Goal: Check status

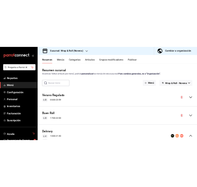
scroll to position [134, 0]
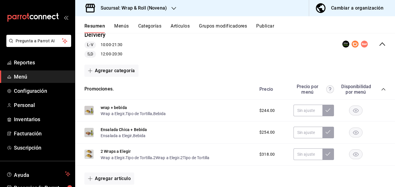
click at [170, 10] on div "Sucursal: Wrap & Roll (Novena)" at bounding box center [129, 8] width 99 height 16
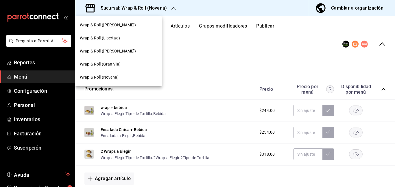
click at [135, 29] on div "Wrap & Roll ([PERSON_NAME])" at bounding box center [118, 25] width 87 height 13
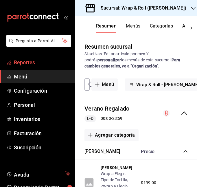
click at [32, 61] on span "Reportes" at bounding box center [42, 62] width 56 height 8
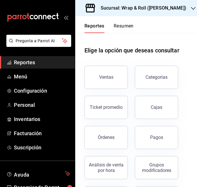
click at [130, 29] on button "Resumen" at bounding box center [124, 28] width 20 height 10
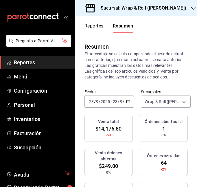
click at [65, 16] on icon "open_drawer_menu" at bounding box center [66, 17] width 5 height 5
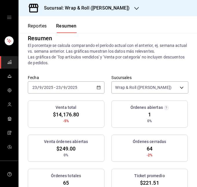
scroll to position [8, 0]
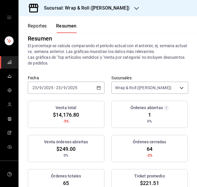
click at [97, 90] on icon "button" at bounding box center [99, 88] width 4 height 4
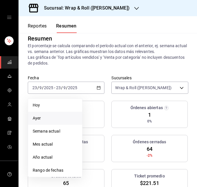
click at [44, 121] on li "Ayer" at bounding box center [55, 118] width 54 height 13
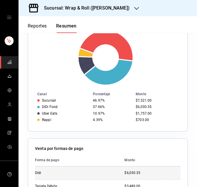
scroll to position [200, 0]
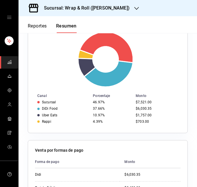
click at [119, 7] on div "Sucursal: Wrap & Roll ([PERSON_NAME])" at bounding box center [82, 8] width 118 height 16
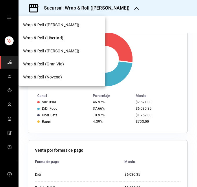
click at [67, 39] on div "Wrap & Roll (Libertad)" at bounding box center [62, 38] width 78 height 6
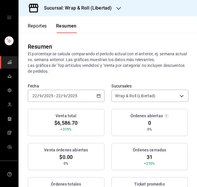
click at [97, 95] on \(Stroke\) "button" at bounding box center [98, 95] width 3 height 0
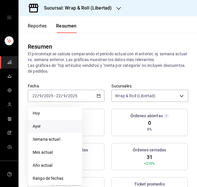
click at [59, 126] on span "Ayer" at bounding box center [55, 126] width 45 height 6
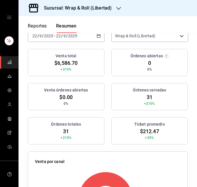
scroll to position [0, 0]
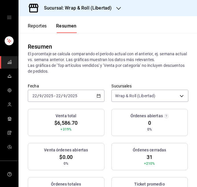
click at [107, 8] on h3 "Sucursal: Wrap & Roll (Libertad)" at bounding box center [75, 8] width 72 height 7
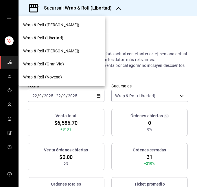
click at [72, 46] on div "Wrap & Roll ([PERSON_NAME])" at bounding box center [62, 51] width 87 height 13
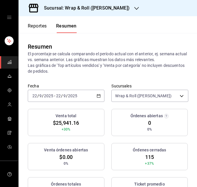
click at [91, 100] on div "[DATE] [DATE] - [DATE] [DATE]" at bounding box center [66, 96] width 77 height 12
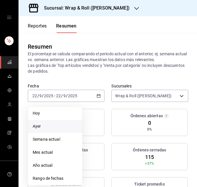
click at [65, 123] on span "Ayer" at bounding box center [55, 126] width 45 height 6
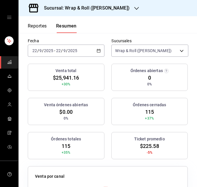
scroll to position [36, 0]
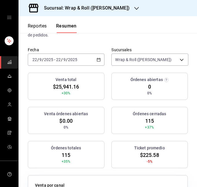
click at [91, 56] on div "[DATE] [DATE] - [DATE] [DATE]" at bounding box center [66, 60] width 77 height 12
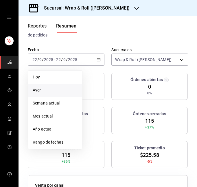
click at [67, 89] on span "Ayer" at bounding box center [55, 90] width 45 height 6
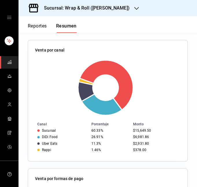
scroll to position [173, 0]
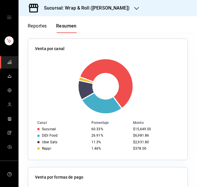
click at [126, 7] on div "Sucursal: Wrap & Roll ([PERSON_NAME])" at bounding box center [82, 8] width 118 height 16
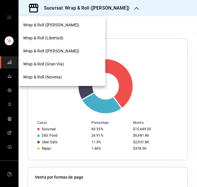
click at [62, 63] on span "Wrap & Roll (Gran Via)" at bounding box center [43, 64] width 41 height 6
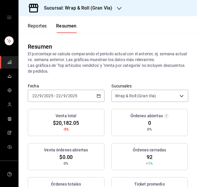
click at [88, 94] on div "[DATE] [DATE] - [DATE] [DATE]" at bounding box center [66, 96] width 77 height 12
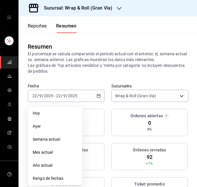
click at [60, 126] on span "Ayer" at bounding box center [55, 126] width 45 height 6
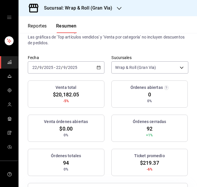
scroll to position [28, 0]
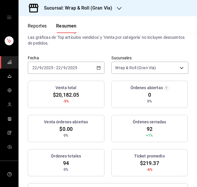
click at [92, 67] on div "[DATE] [DATE] - [DATE] [DATE]" at bounding box center [66, 68] width 77 height 12
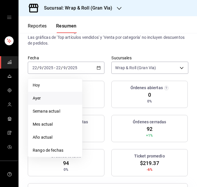
click at [54, 102] on li "Ayer" at bounding box center [55, 98] width 54 height 13
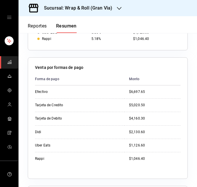
scroll to position [296, 0]
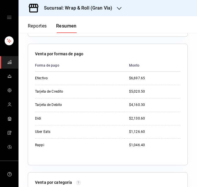
click at [85, 5] on h3 "Sucursal: Wrap & Roll (Gran Via)" at bounding box center [75, 8] width 73 height 7
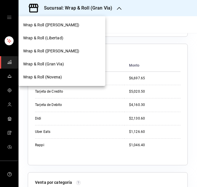
click at [60, 72] on div "Wrap & Roll (Novena)" at bounding box center [62, 77] width 87 height 13
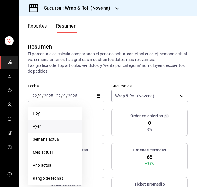
click at [53, 128] on span "Ayer" at bounding box center [55, 126] width 45 height 6
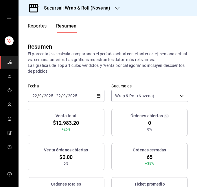
click at [93, 94] on div "[DATE] [DATE] - [DATE] [DATE]" at bounding box center [66, 96] width 77 height 12
click at [106, 125] on div "Venta total $12,983.20 +26% Órdenes abiertas 0 0% Venta órdenes abiertas $0.00 …" at bounding box center [108, 160] width 160 height 102
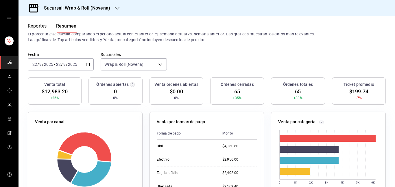
scroll to position [0, 0]
